Goal: Task Accomplishment & Management: Manage account settings

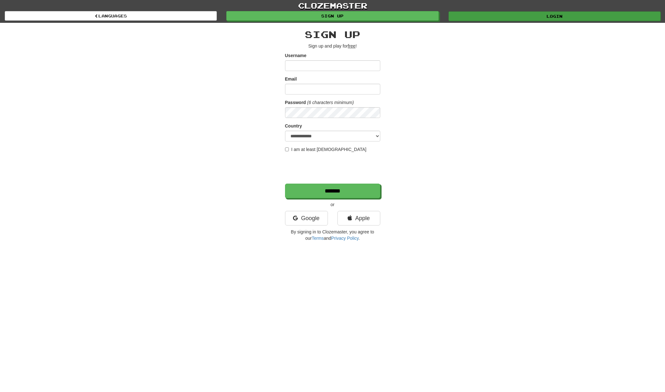
click at [505, 18] on link "Login" at bounding box center [555, 16] width 212 height 10
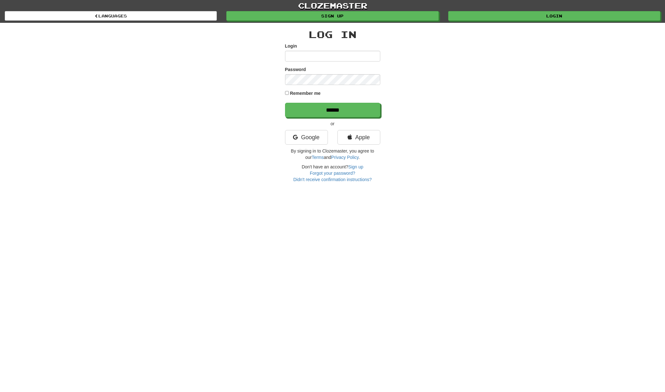
click at [339, 55] on input "Login" at bounding box center [332, 56] width 95 height 11
type input "*******"
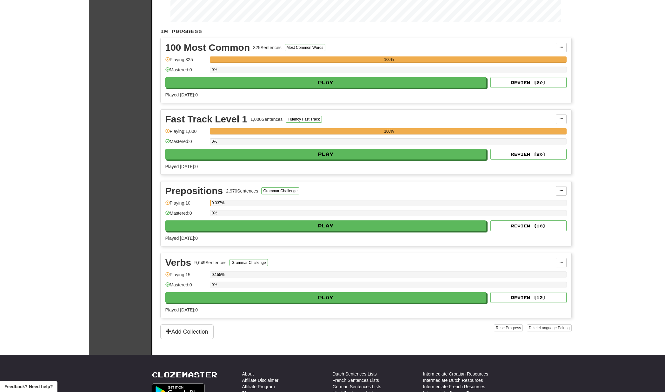
scroll to position [110, 0]
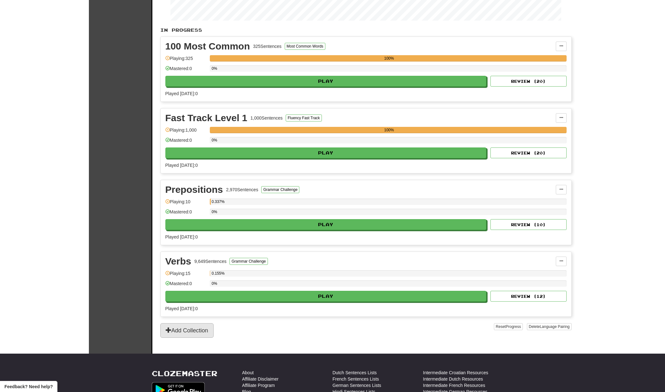
click at [181, 332] on button "Add Collection" at bounding box center [186, 330] width 53 height 15
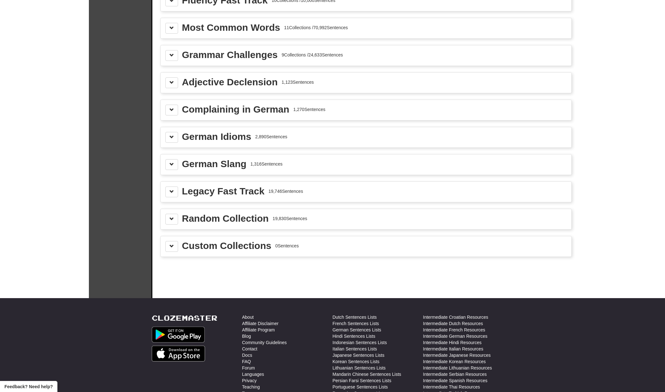
scroll to position [0, 0]
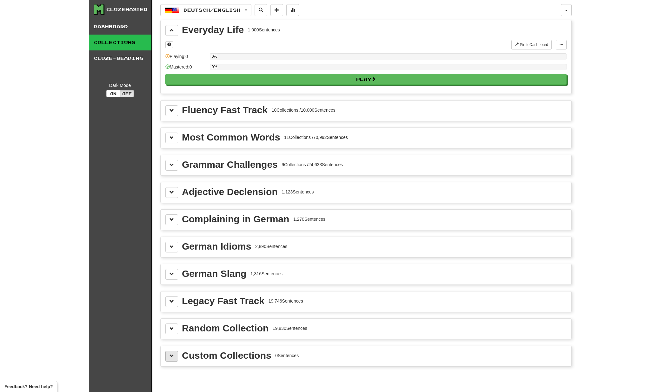
click at [174, 357] on button at bounding box center [171, 356] width 13 height 11
click at [170, 333] on button at bounding box center [171, 329] width 13 height 11
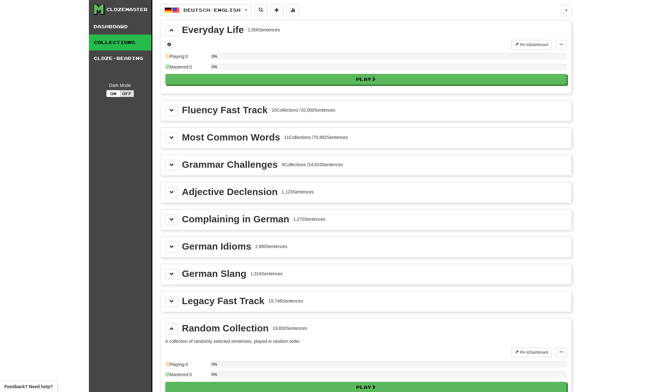
scroll to position [120, 0]
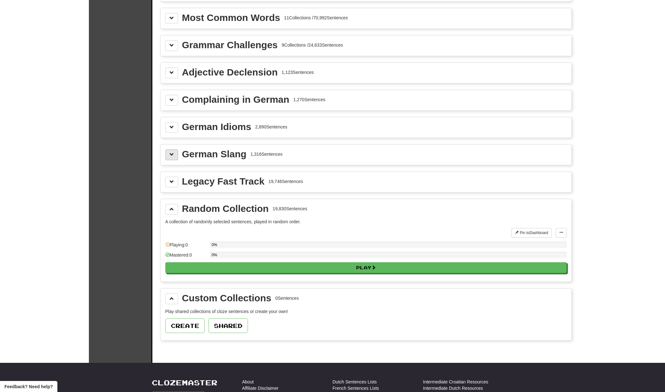
click at [171, 159] on button at bounding box center [171, 155] width 13 height 11
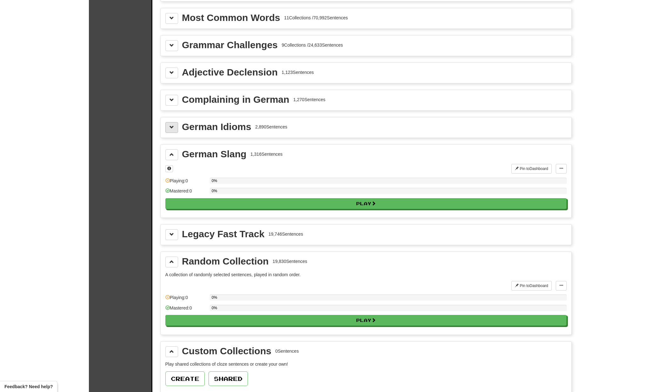
click at [171, 129] on span at bounding box center [172, 127] width 4 height 4
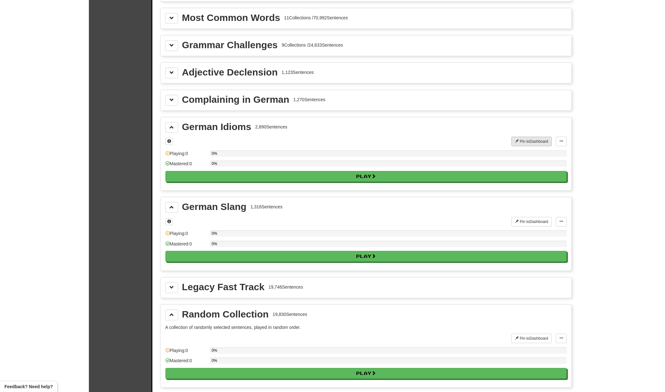
click at [534, 142] on button "Pin to Dashboard" at bounding box center [531, 142] width 40 height 10
click at [172, 102] on span at bounding box center [172, 100] width 4 height 4
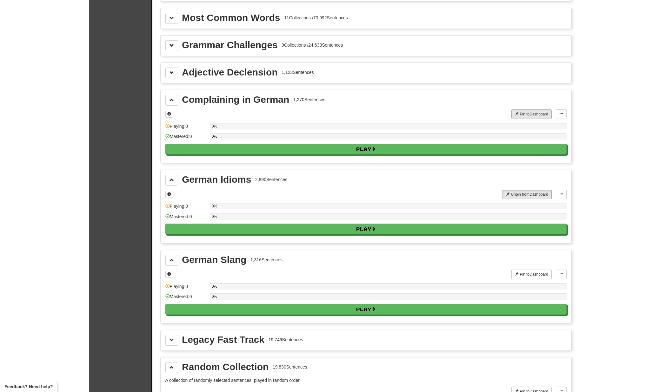
click at [519, 117] on button "Pin to Dashboard" at bounding box center [531, 115] width 40 height 10
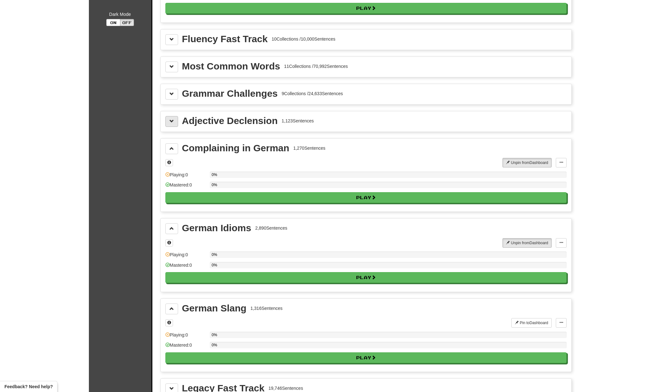
click at [170, 126] on button at bounding box center [171, 121] width 13 height 11
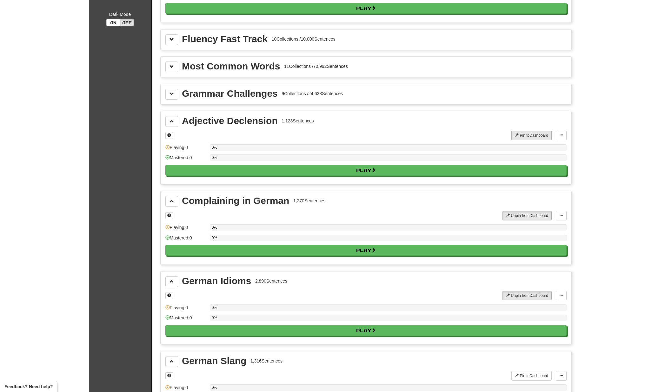
click at [528, 135] on button "Pin to Dashboard" at bounding box center [531, 136] width 40 height 10
click at [170, 94] on span at bounding box center [172, 94] width 4 height 4
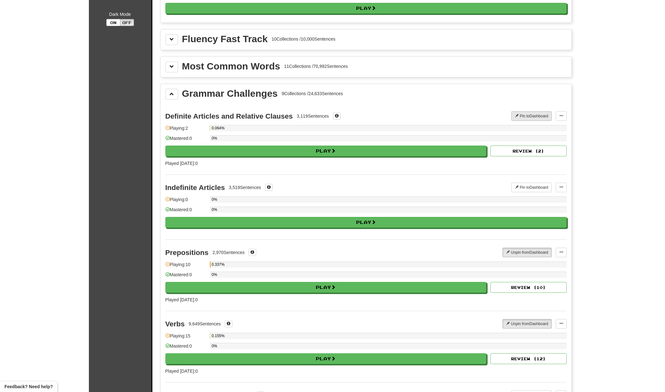
click at [524, 115] on button "Pin to Dashboard" at bounding box center [531, 116] width 40 height 10
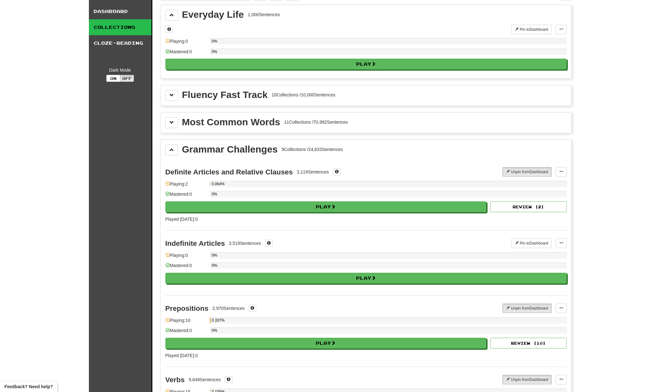
scroll to position [0, 0]
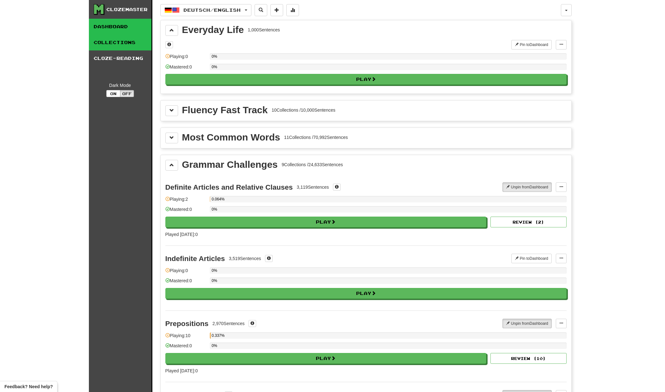
click at [101, 23] on link "Dashboard" at bounding box center [120, 27] width 63 height 16
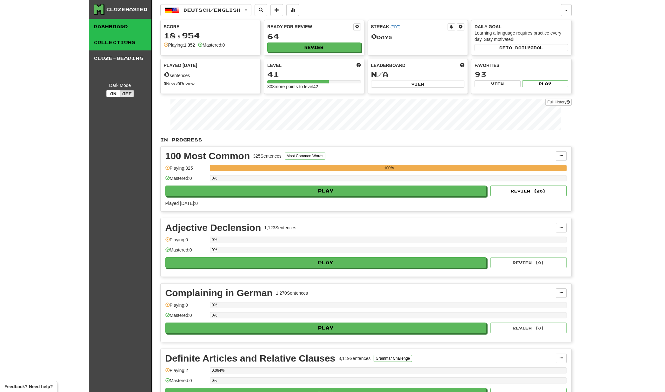
click at [119, 43] on link "Collections" at bounding box center [120, 43] width 63 height 16
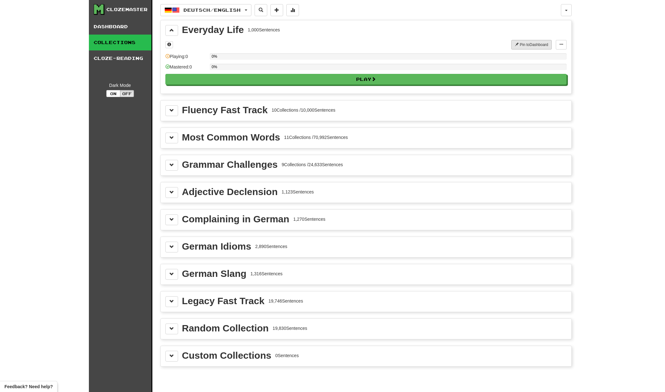
click at [522, 43] on button "Pin to Dashboard" at bounding box center [531, 45] width 40 height 10
click at [125, 28] on link "Dashboard" at bounding box center [120, 27] width 63 height 16
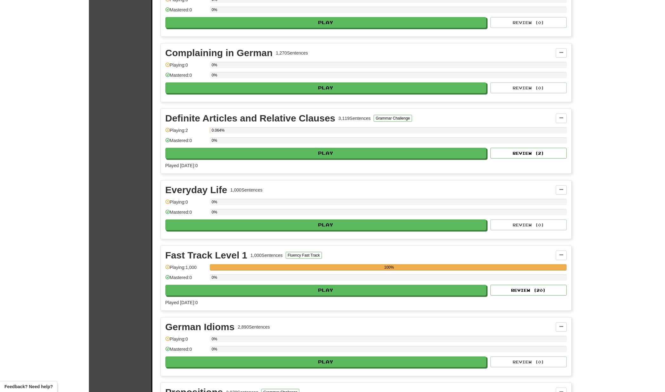
scroll to position [376, 0]
